Goal: Find specific page/section: Find specific page/section

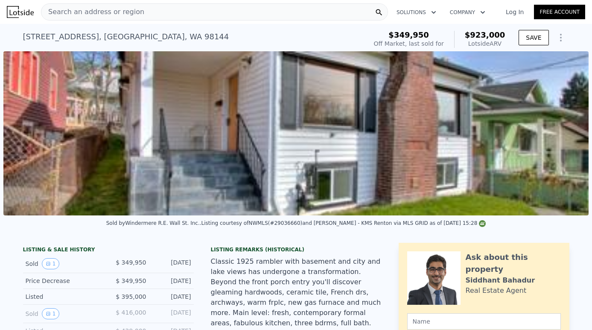
click at [188, 16] on div "Search an address or region" at bounding box center [214, 11] width 347 height 17
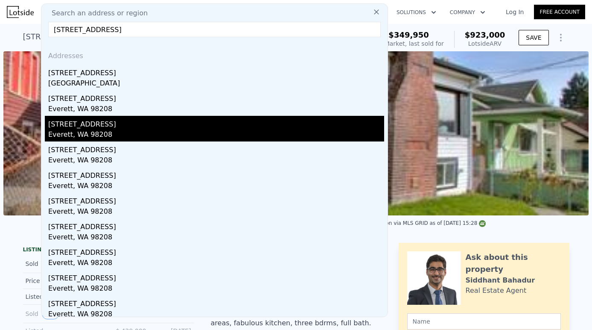
type input "[STREET_ADDRESS]"
click at [105, 128] on div "[STREET_ADDRESS]" at bounding box center [216, 123] width 336 height 14
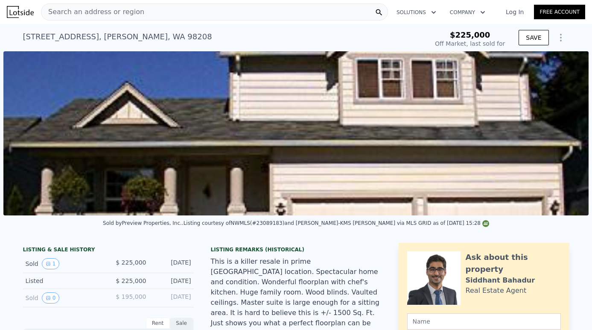
type input "$ 804,000"
type input "$ 504,129"
click at [153, 14] on div "Search an address or region" at bounding box center [214, 11] width 347 height 17
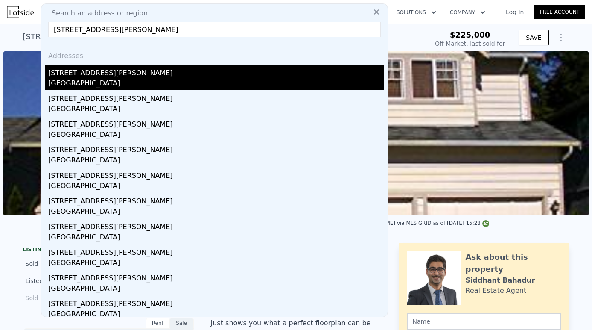
type input "[STREET_ADDRESS][PERSON_NAME]"
click at [125, 81] on div "[GEOGRAPHIC_DATA]" at bounding box center [216, 84] width 336 height 12
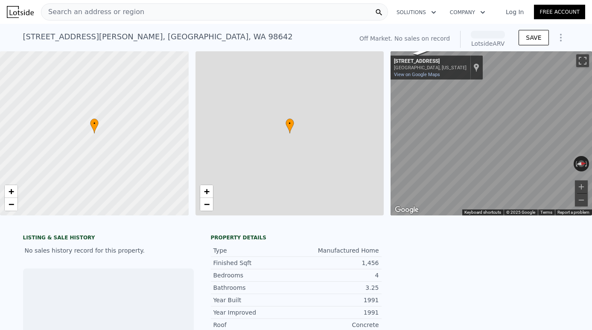
scroll to position [0, 3]
